Goal: Information Seeking & Learning: Learn about a topic

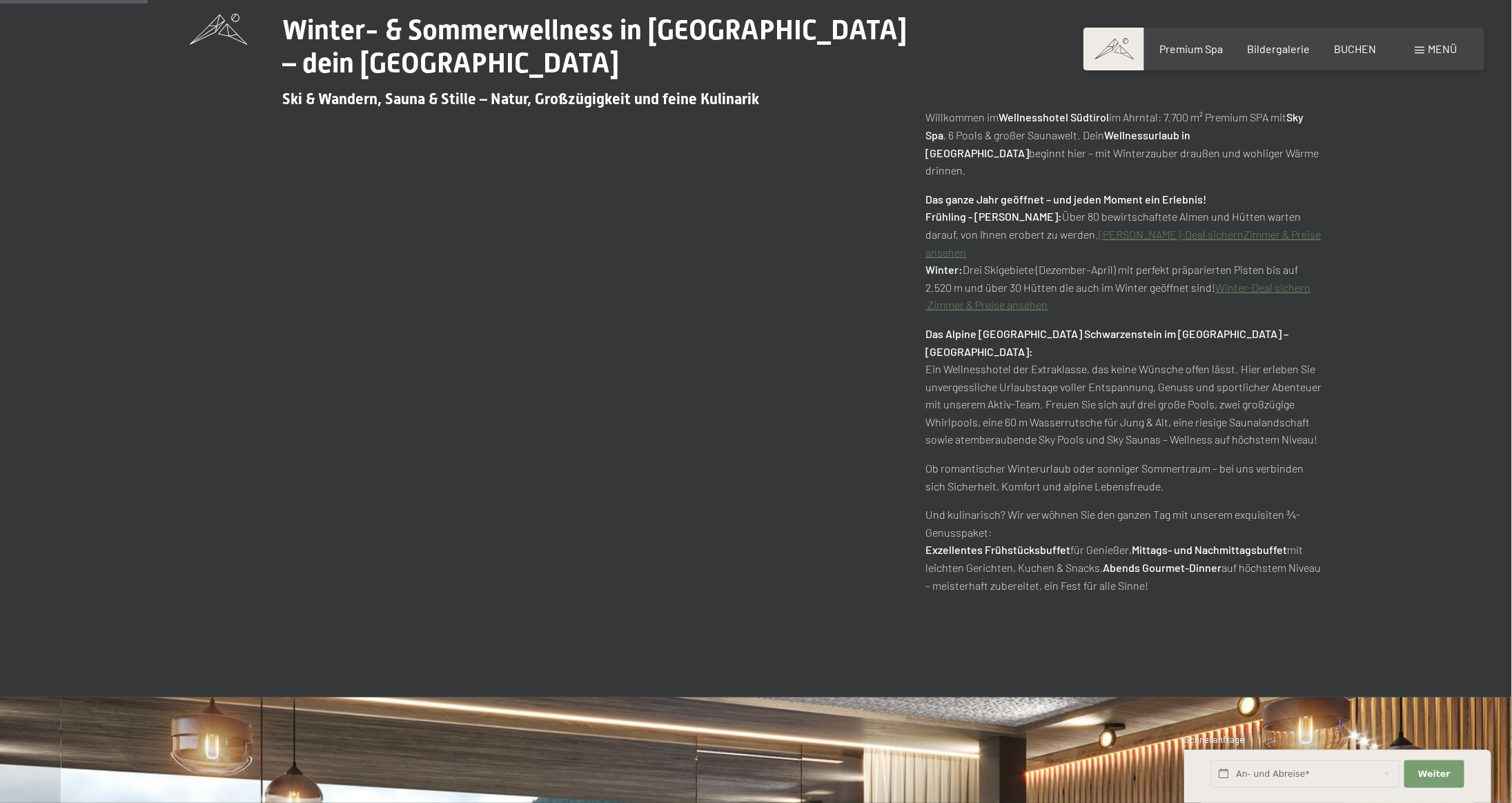
scroll to position [897, 0]
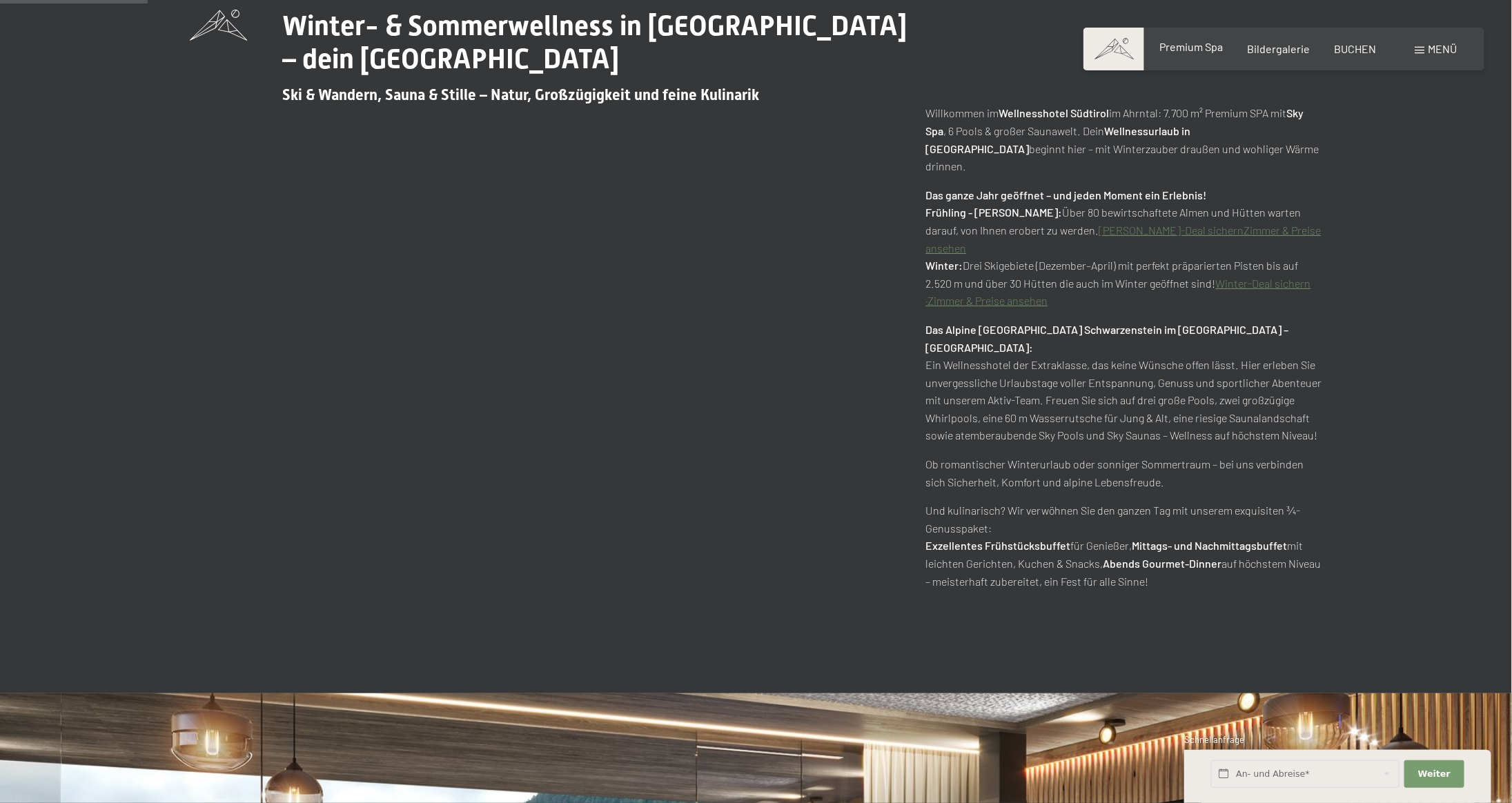
click at [1186, 50] on span "Premium Spa" at bounding box center [1191, 46] width 64 height 13
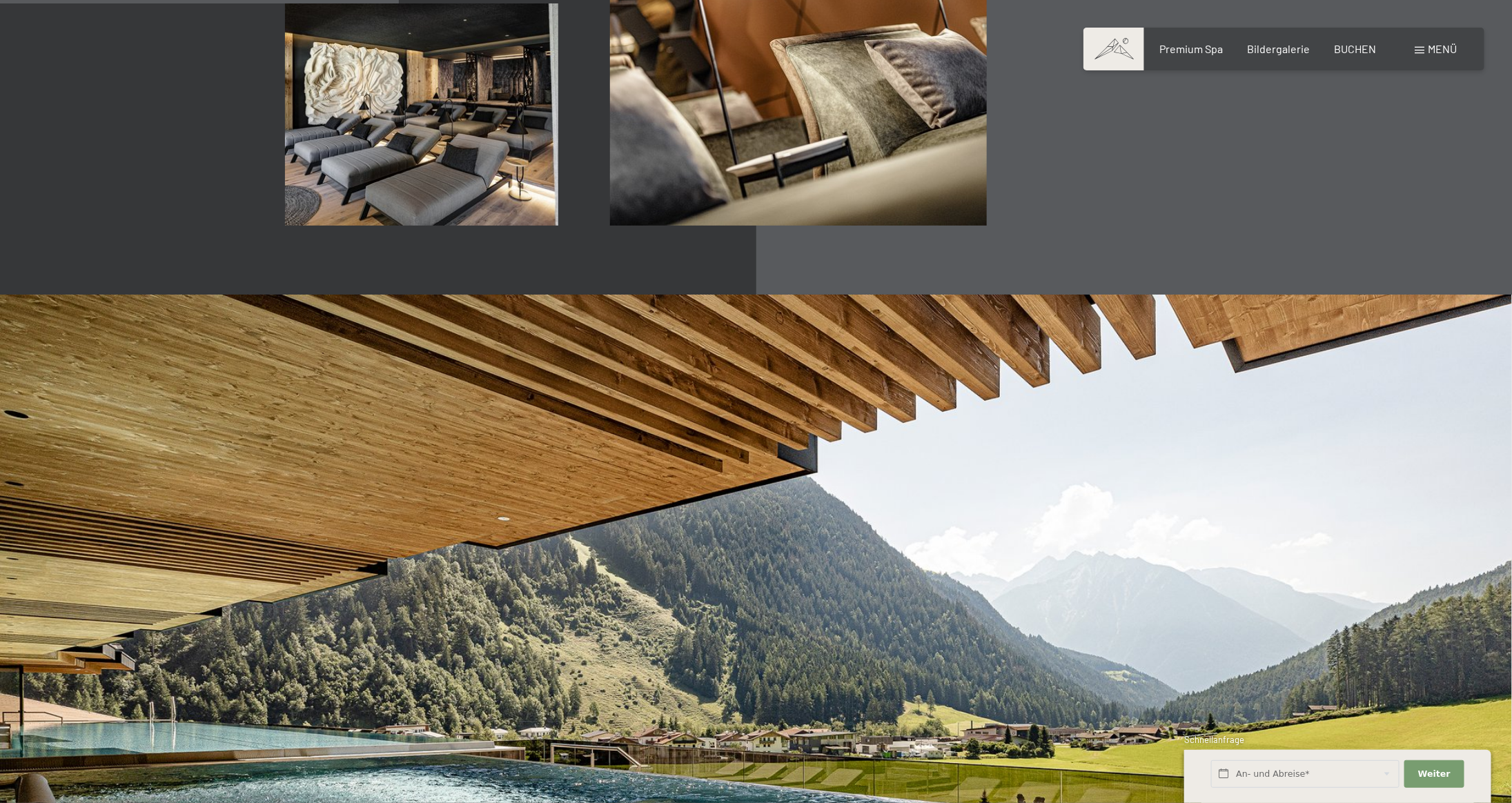
scroll to position [2829, 0]
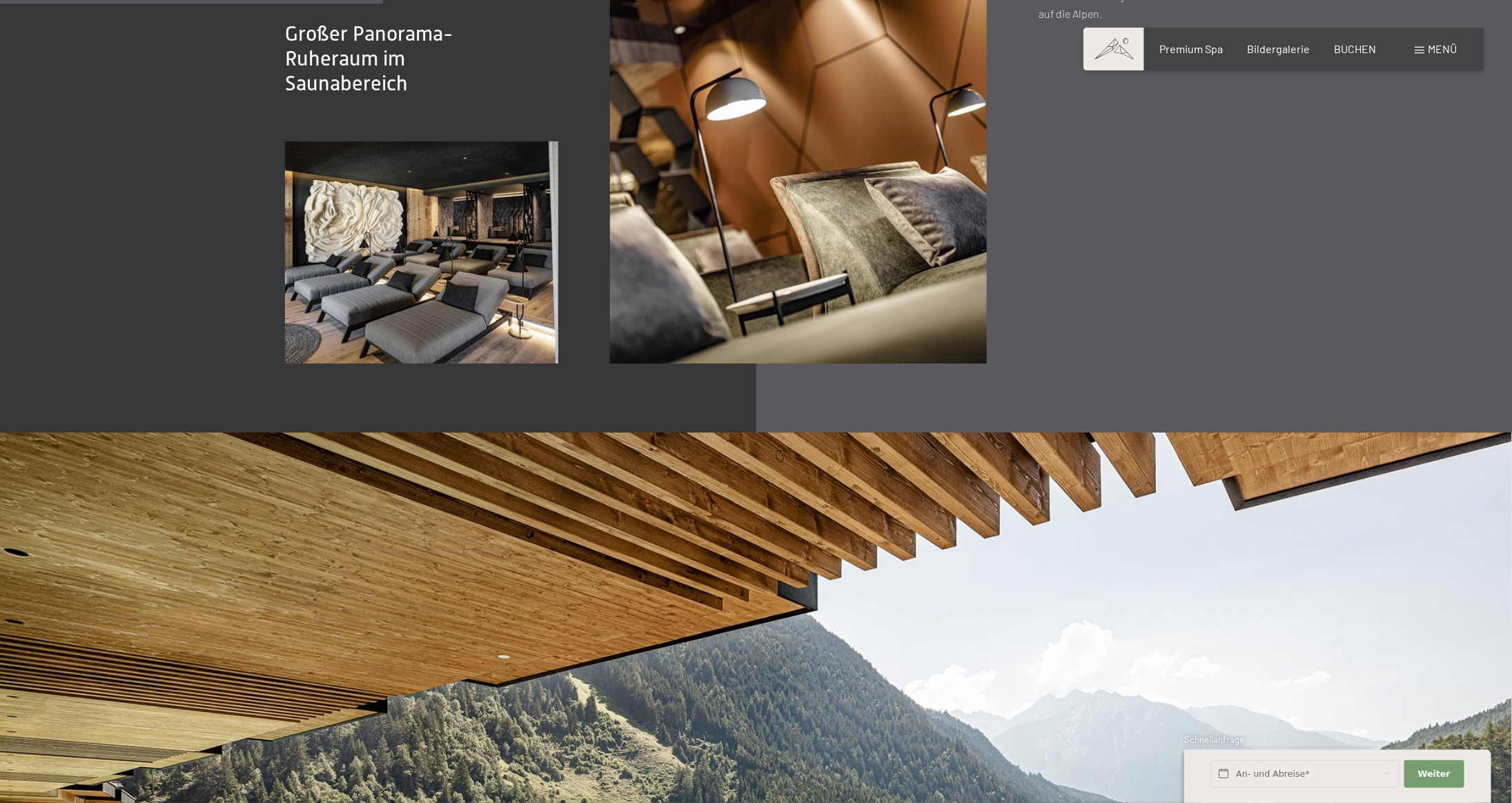
click at [326, 170] on img at bounding box center [422, 252] width 274 height 223
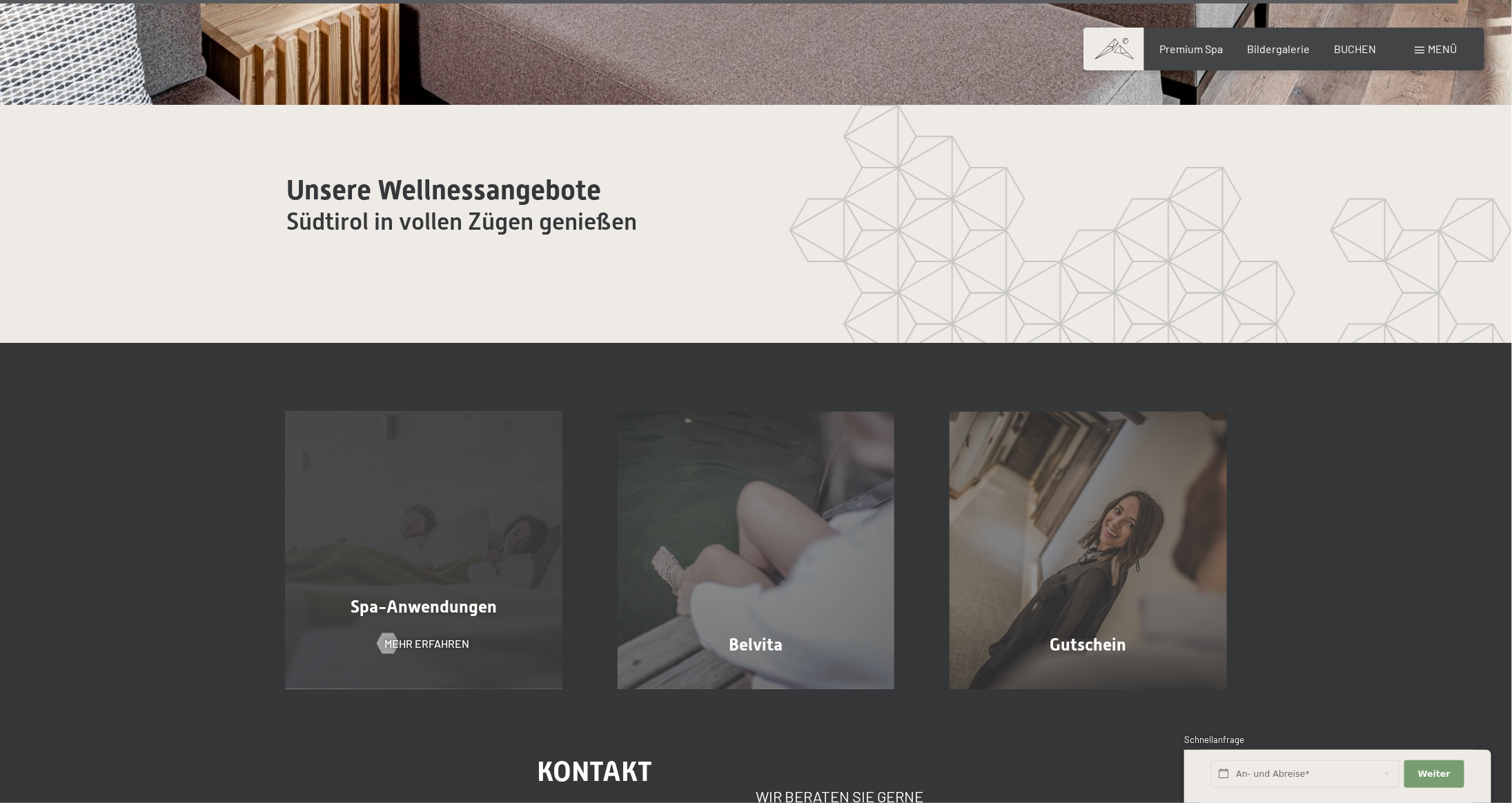
scroll to position [9452, 0]
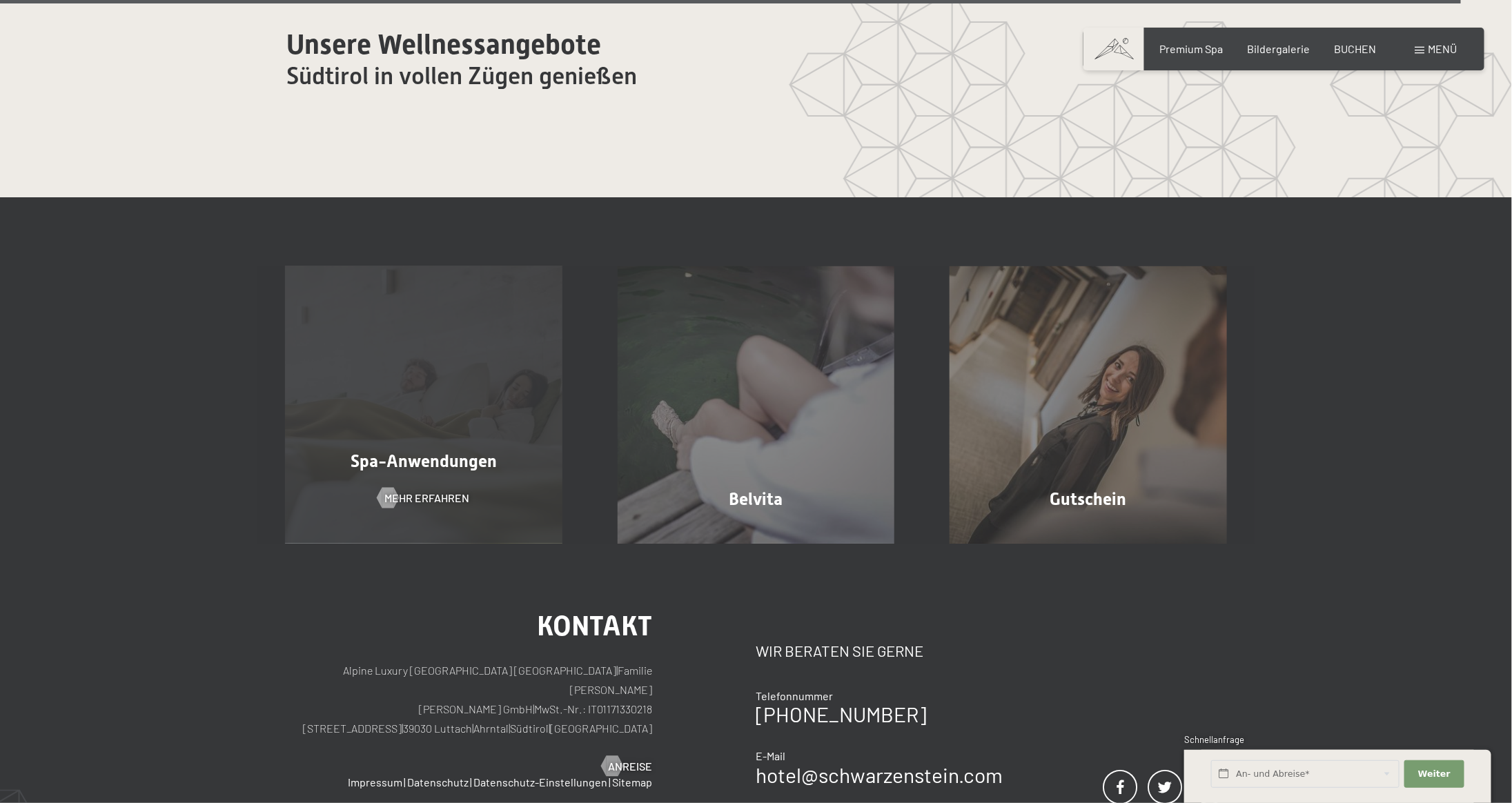
click at [422, 451] on span "Spa-Anwendungen" at bounding box center [424, 461] width 147 height 20
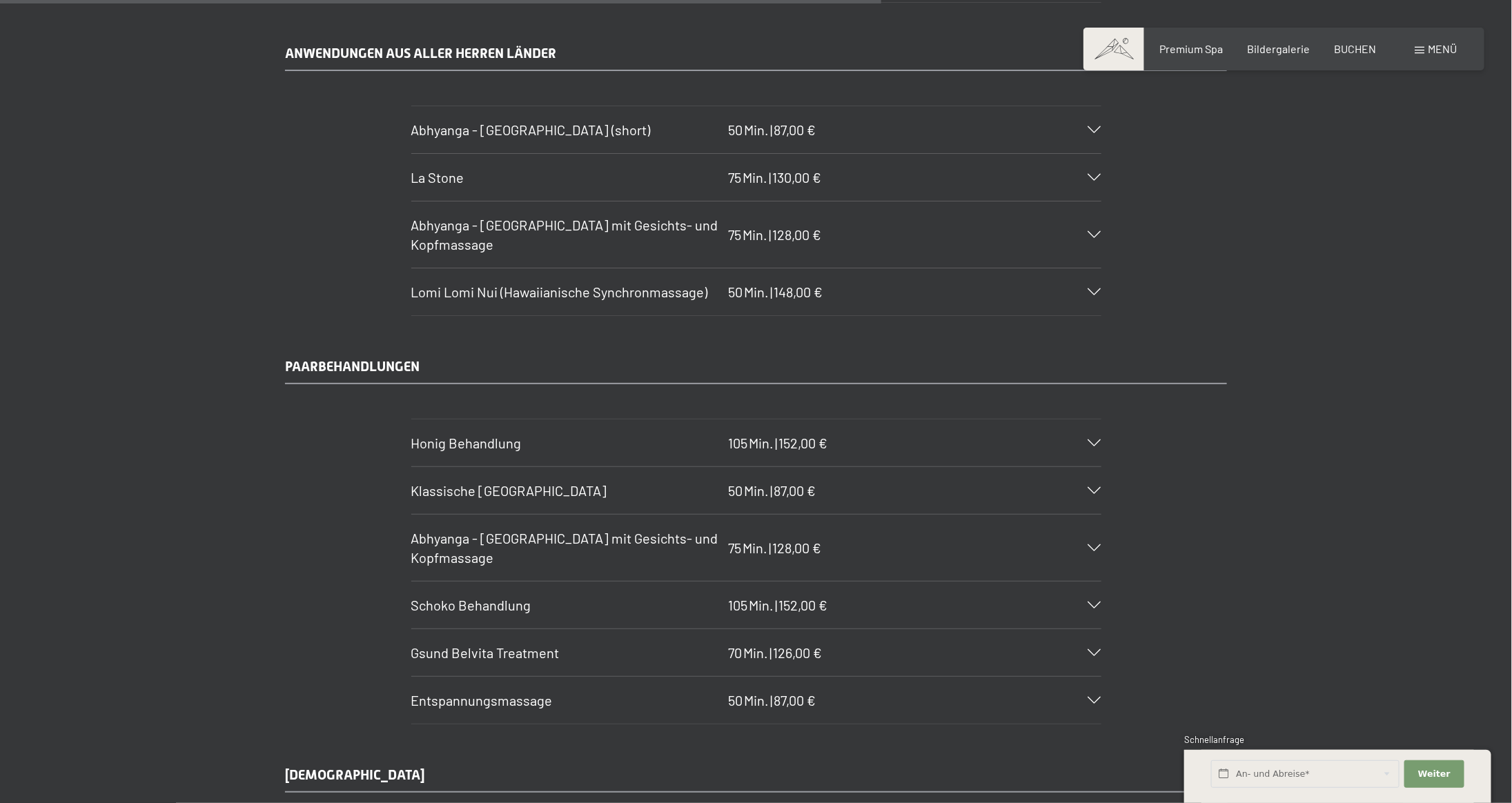
scroll to position [6761, 0]
